Goal: Information Seeking & Learning: Find specific page/section

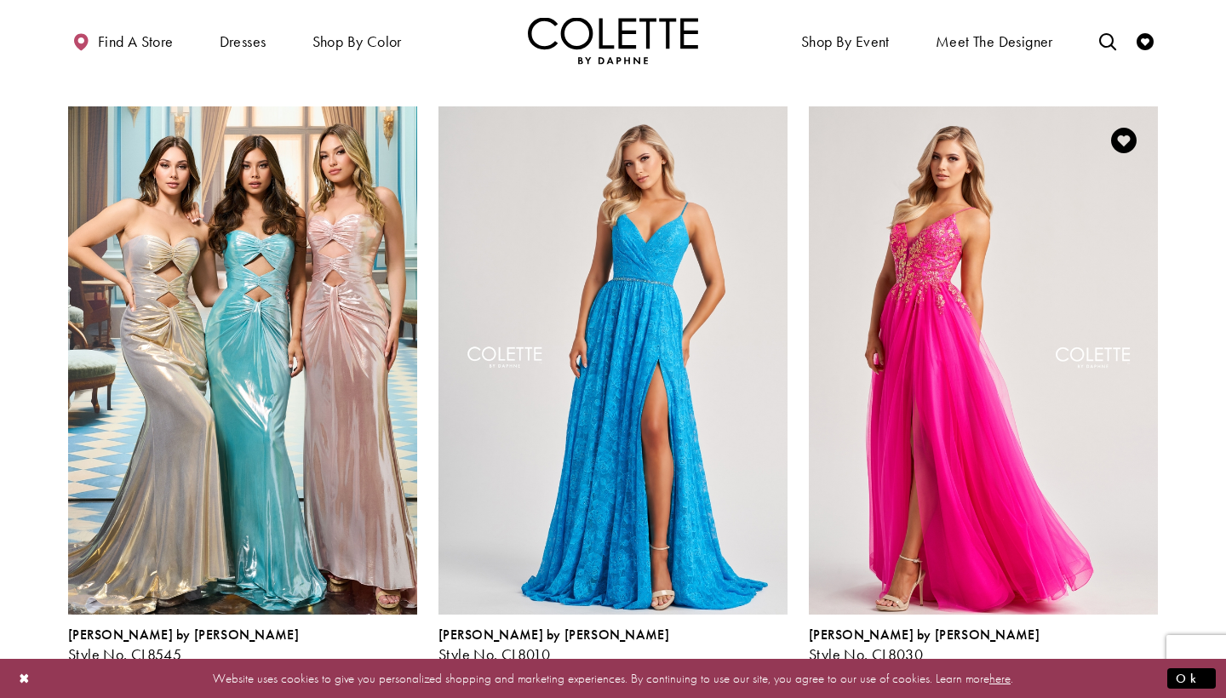
scroll to position [2273, 0]
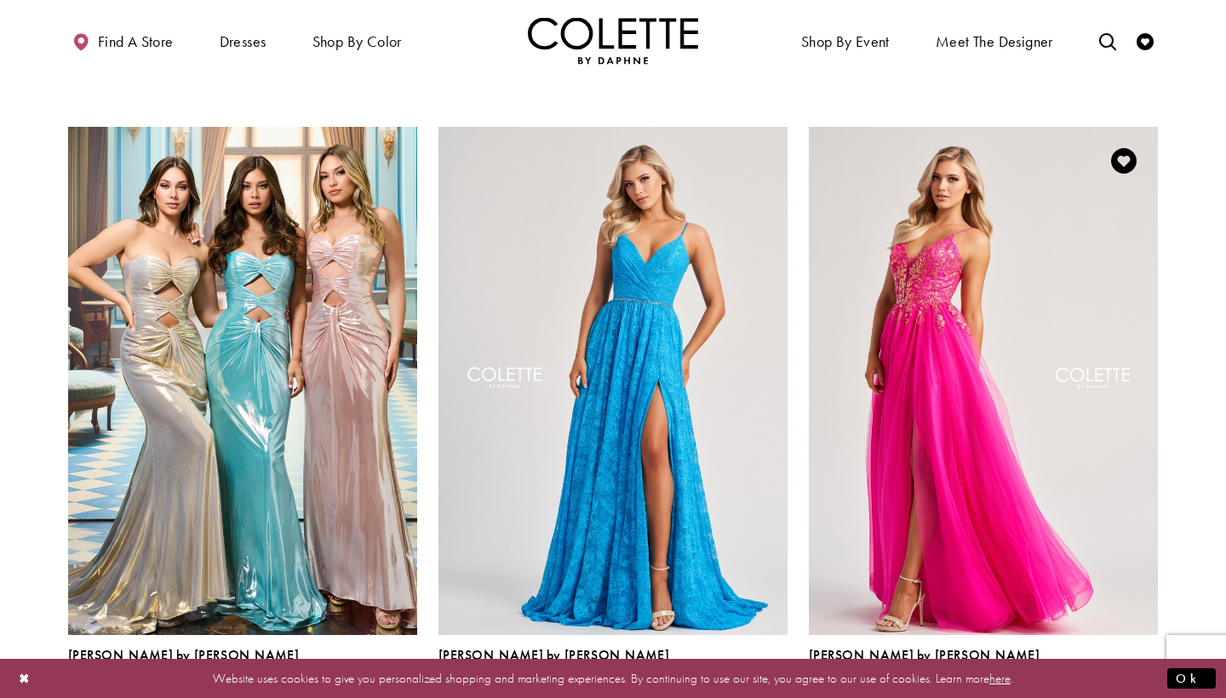
click at [1146, 683] on span "Product List" at bounding box center [1147, 693] width 20 height 20
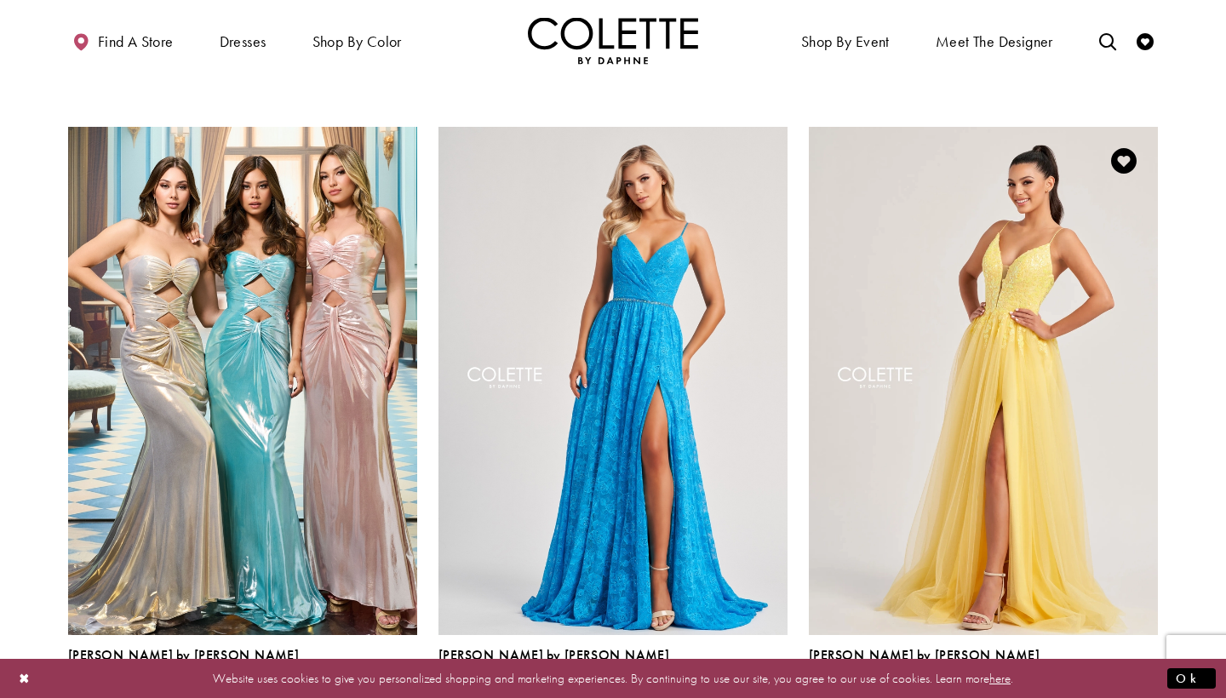
click at [1149, 683] on span "Product List" at bounding box center [1147, 693] width 20 height 20
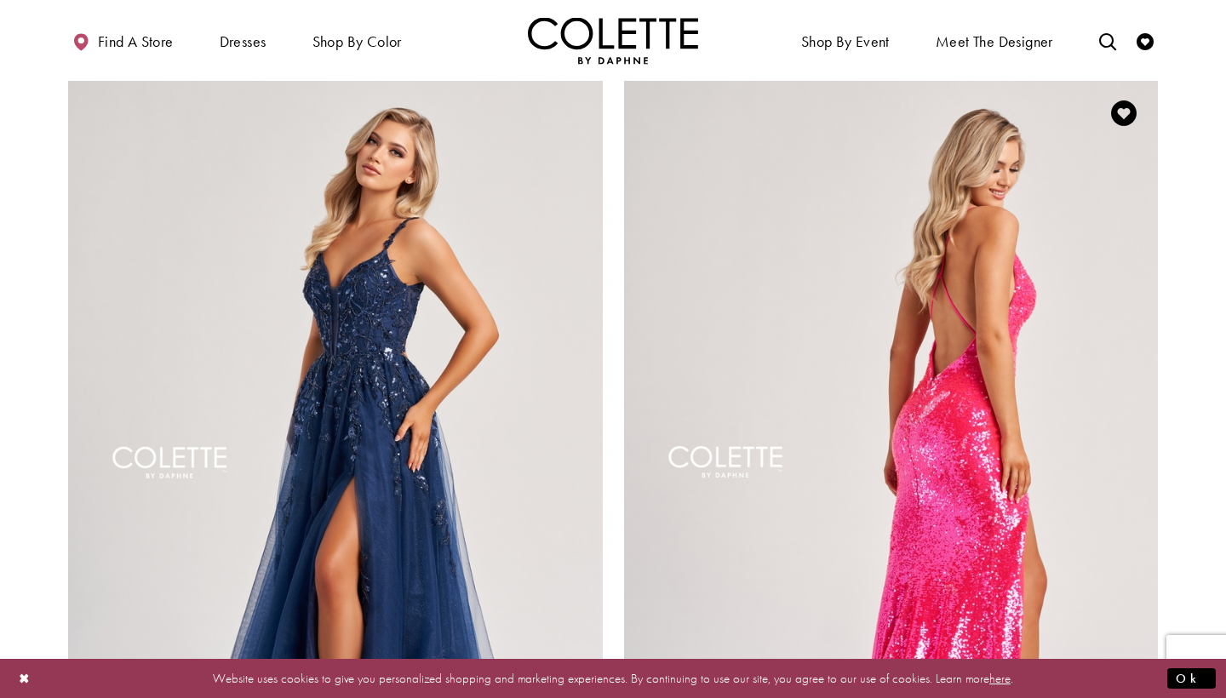
scroll to position [2949, 0]
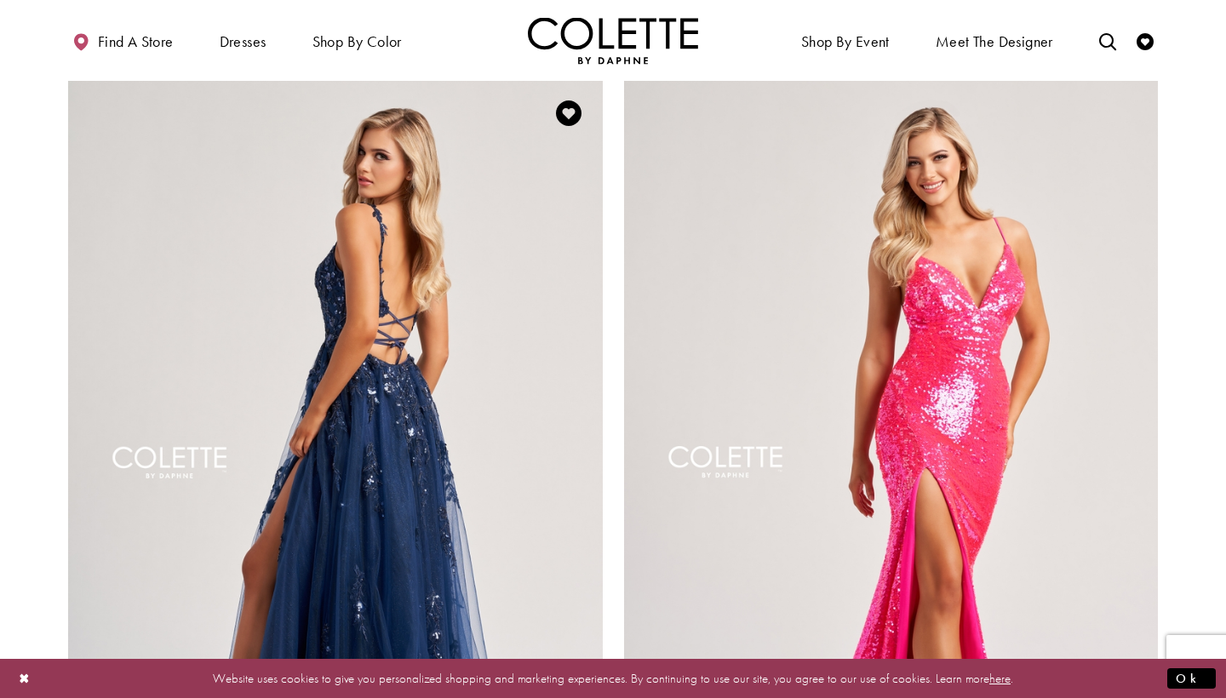
click at [511, 375] on img "Visit Colette by Daphne Style No. CL8060 Page" at bounding box center [335, 467] width 535 height 777
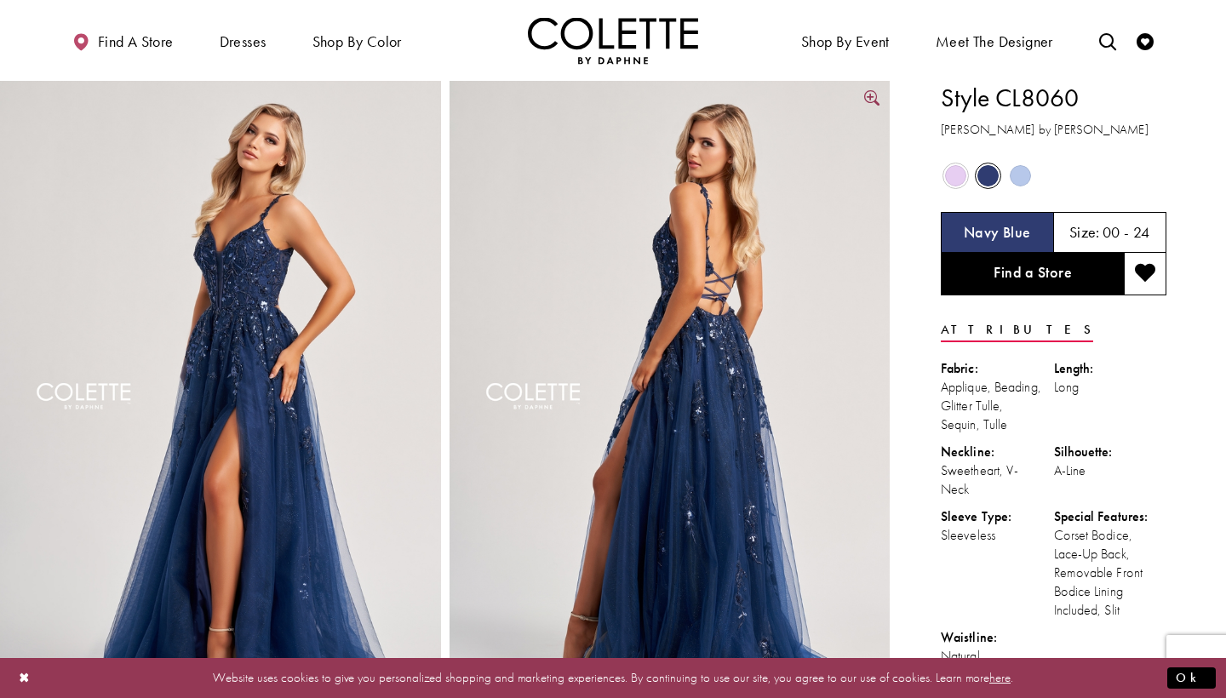
scroll to position [2, 0]
click at [952, 171] on span "Product color controls state depends on size chosen" at bounding box center [955, 174] width 21 height 21
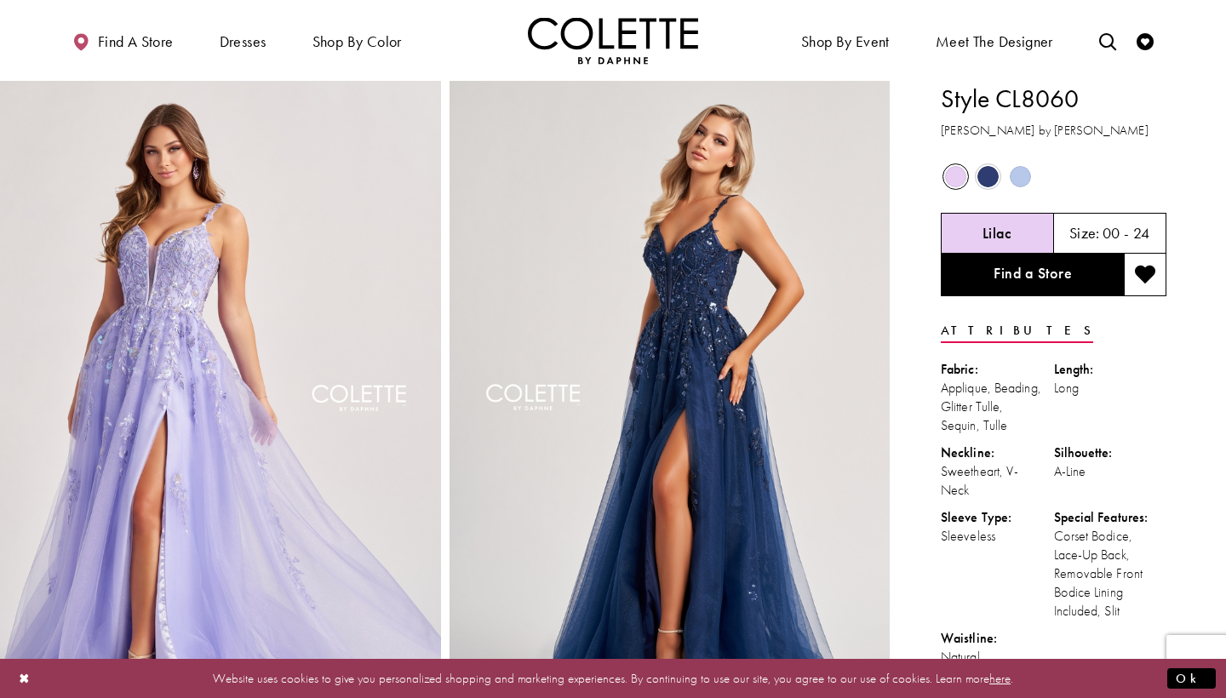
scroll to position [0, 0]
click at [1113, 37] on icon "Toggle search" at bounding box center [1107, 41] width 17 height 17
click at [960, 44] on input "Search" at bounding box center [1020, 42] width 205 height 26
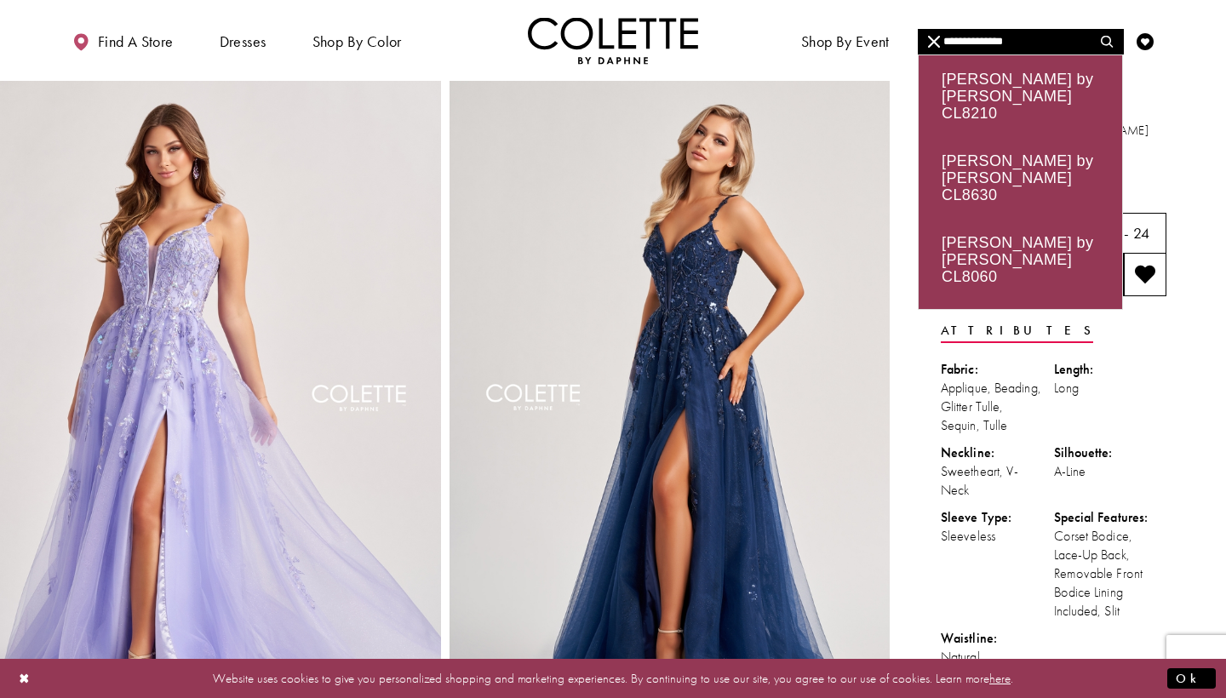
type input "**********"
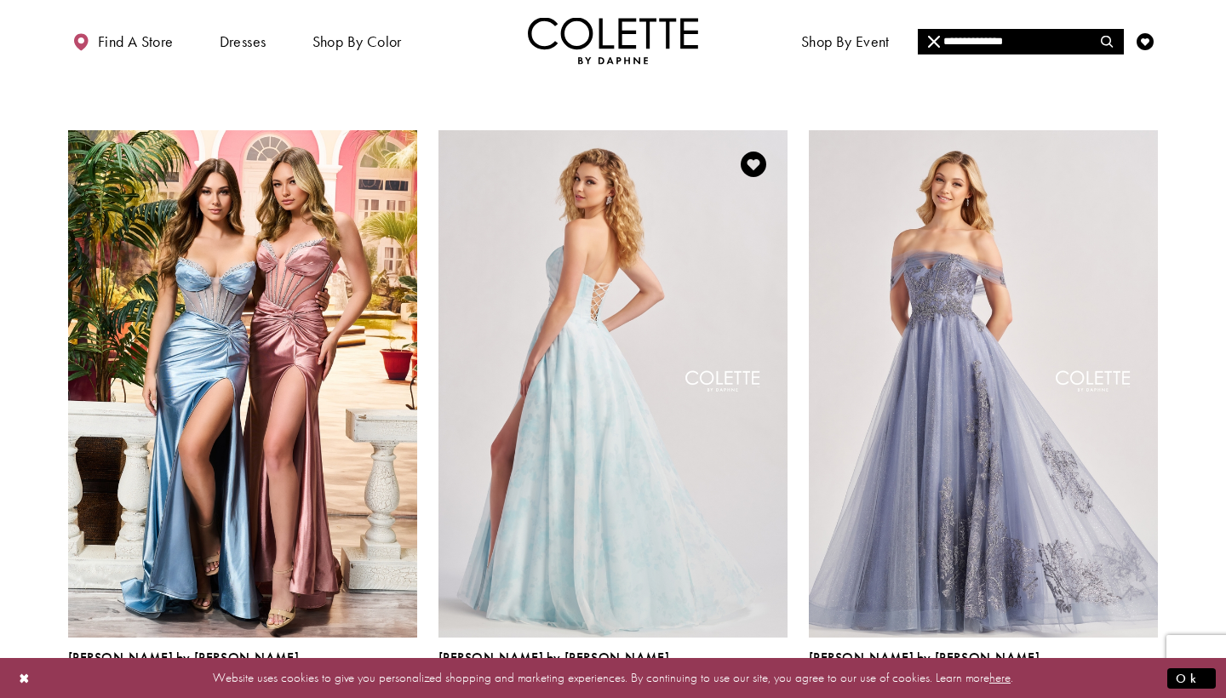
scroll to position [1318, 0]
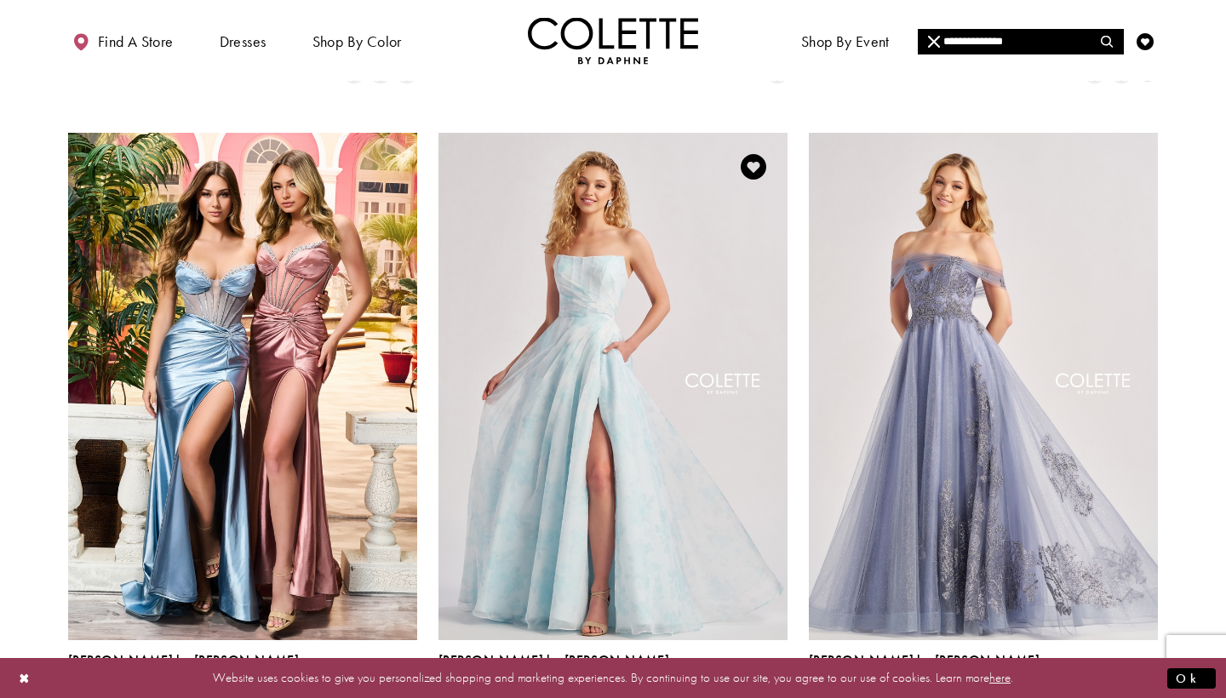
click at [776, 689] on span "Product List" at bounding box center [777, 699] width 20 height 20
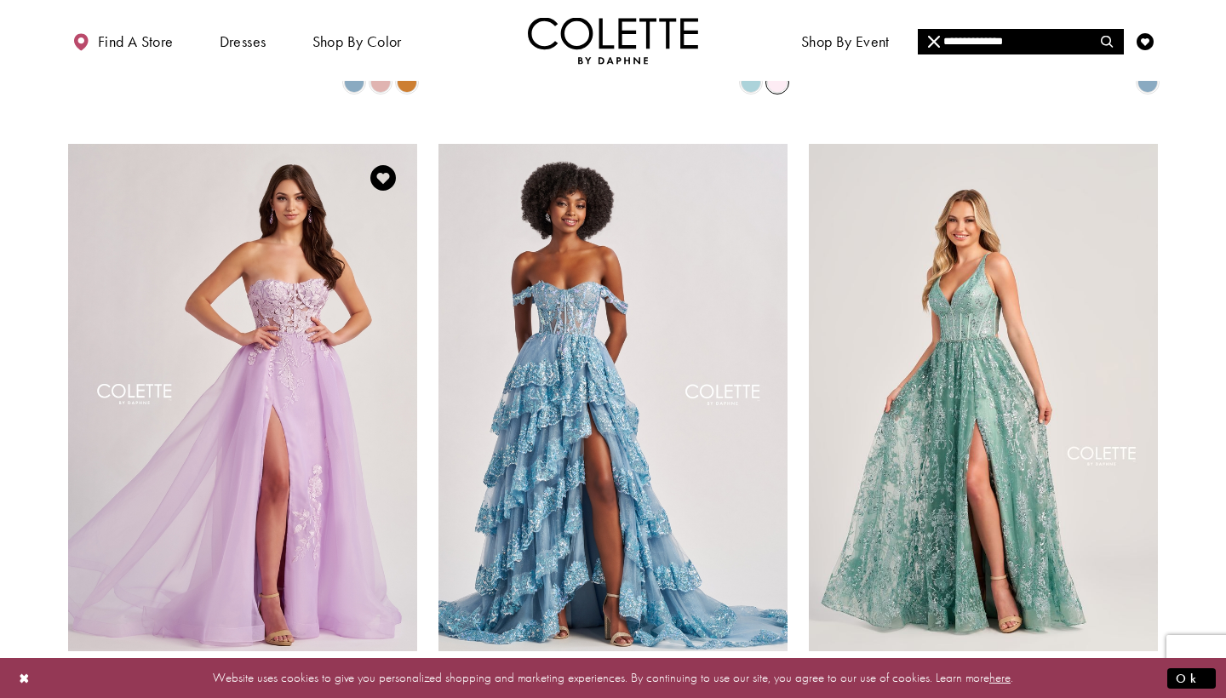
scroll to position [1938, 0]
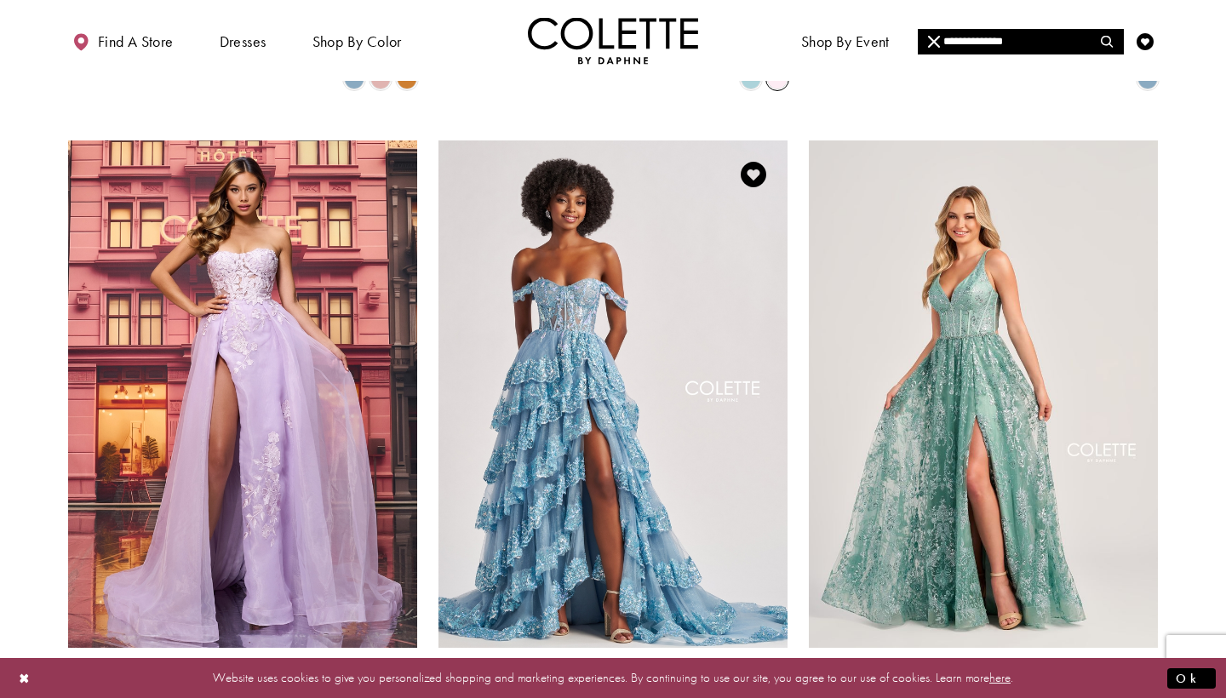
click at [771, 696] on span "Product List" at bounding box center [777, 706] width 20 height 20
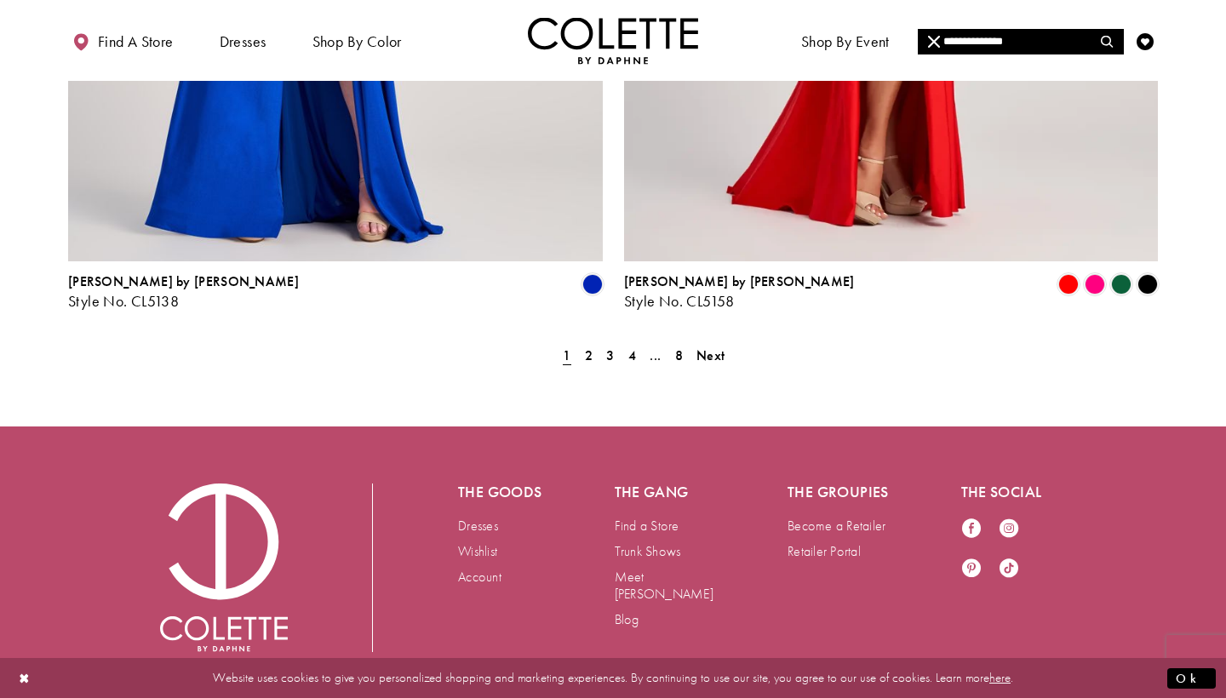
scroll to position [3221, 0]
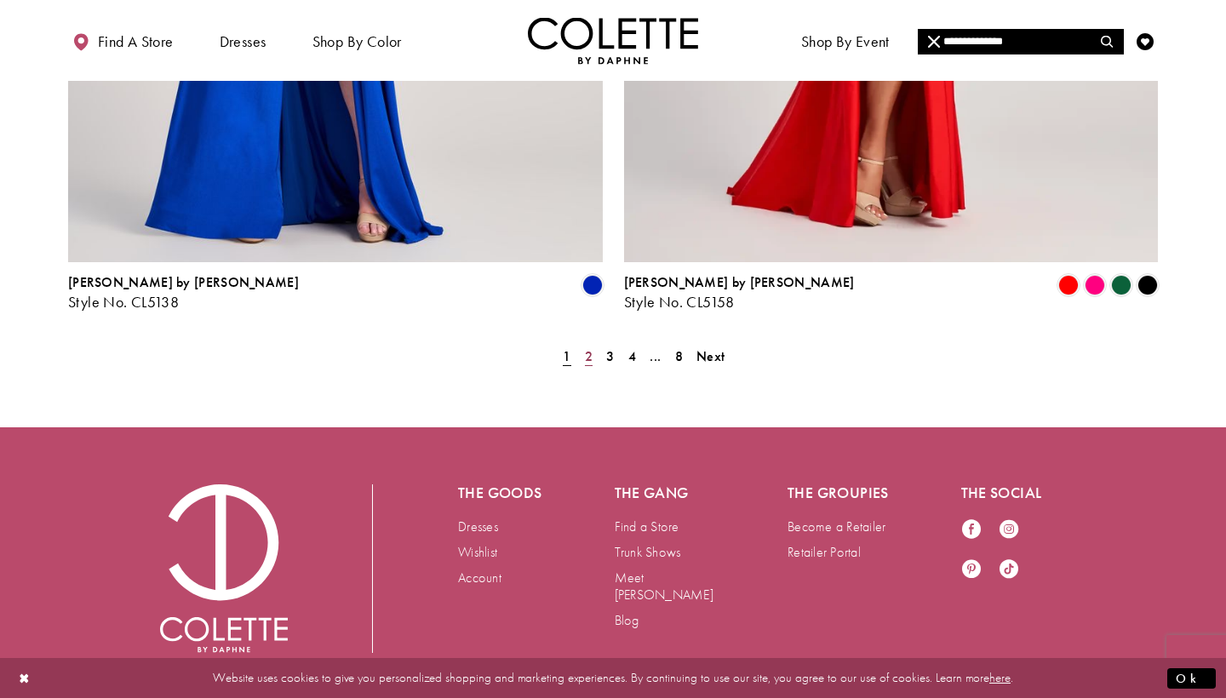
click at [586, 347] on span "2" at bounding box center [589, 356] width 8 height 18
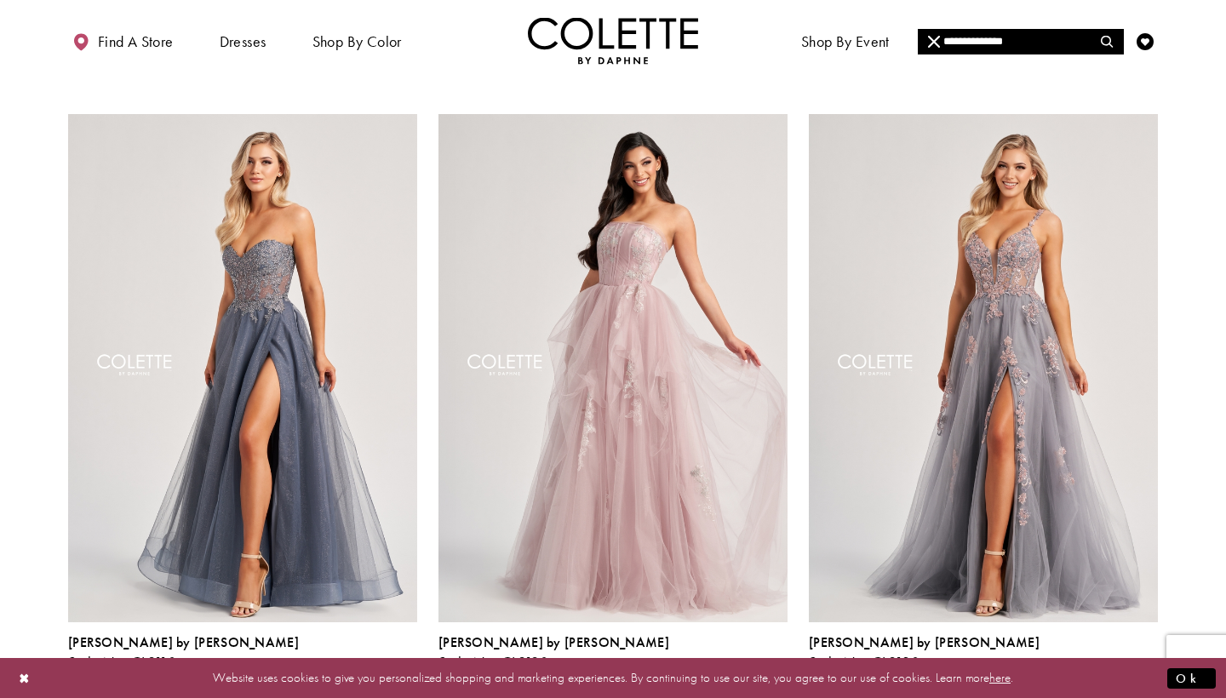
scroll to position [756, 0]
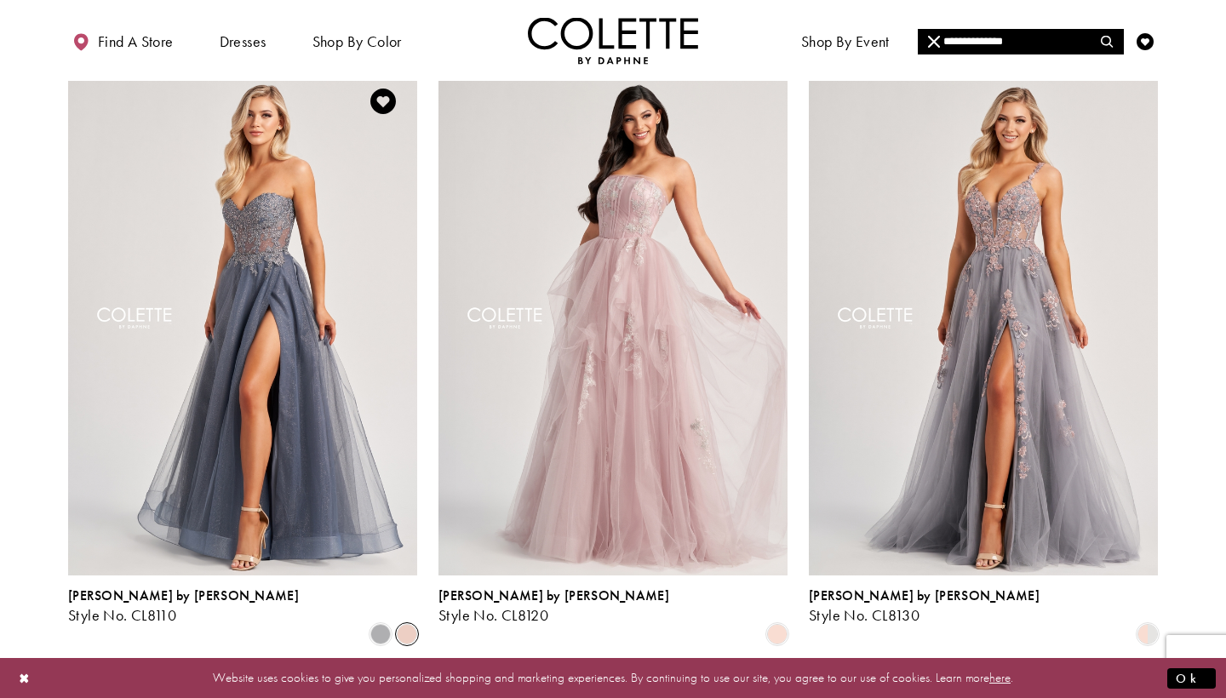
click at [405, 624] on span "Product List" at bounding box center [407, 634] width 20 height 20
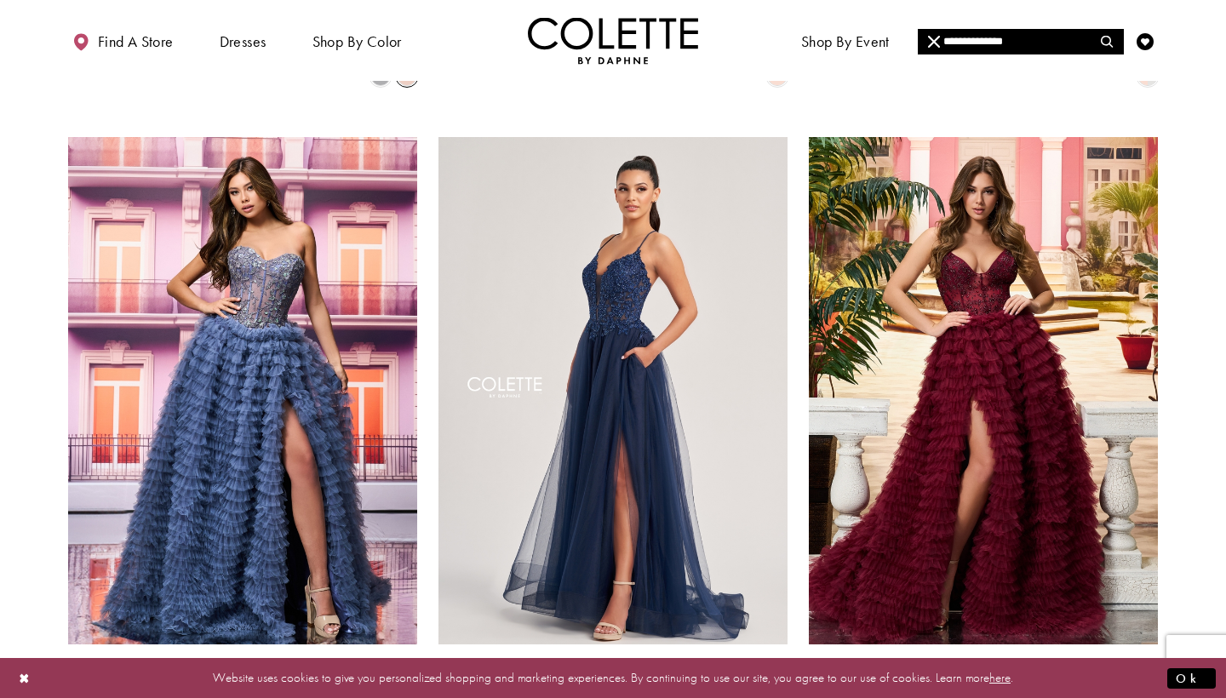
scroll to position [1329, 0]
